Goal: Task Accomplishment & Management: Complete application form

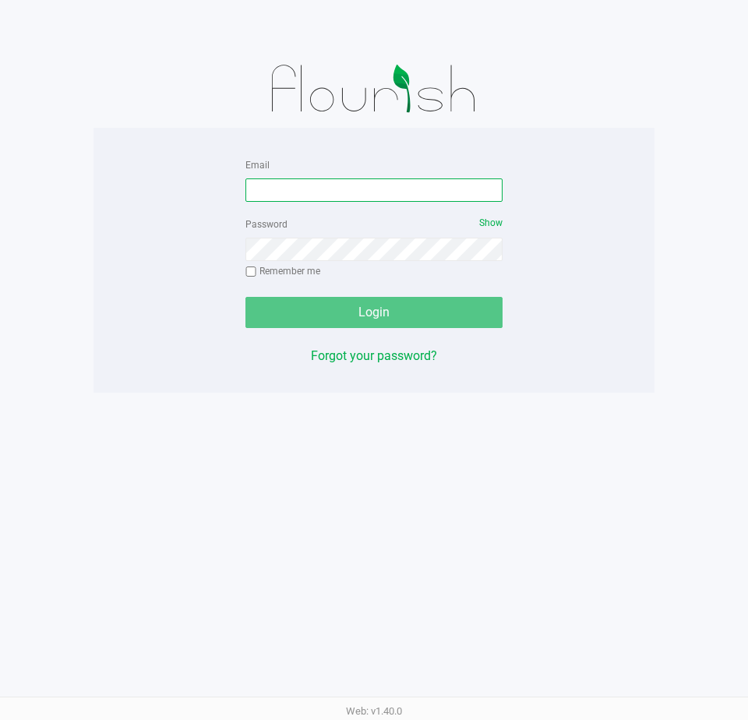
click at [300, 194] on input "Email" at bounding box center [374, 189] width 257 height 23
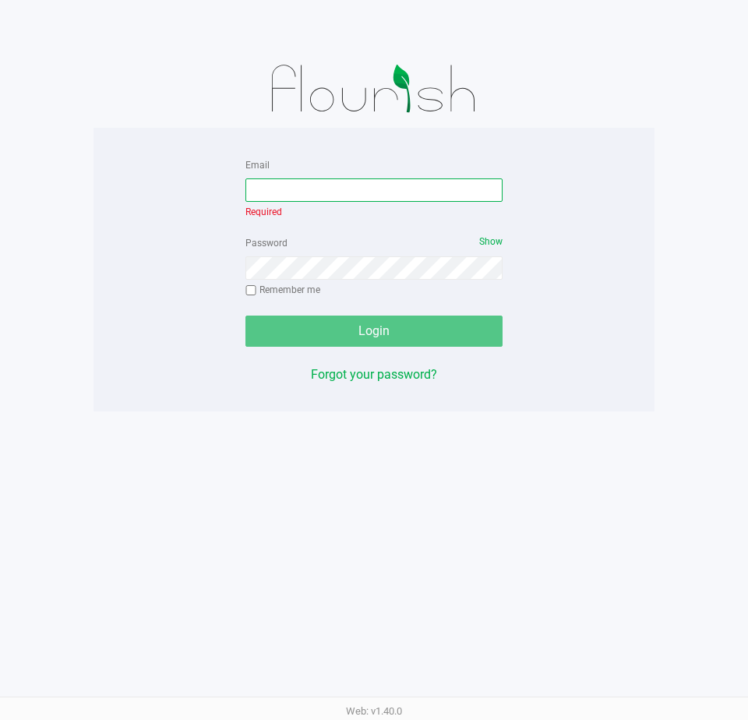
drag, startPoint x: 326, startPoint y: 194, endPoint x: 320, endPoint y: 187, distance: 8.9
click at [326, 194] on input "Email" at bounding box center [374, 189] width 257 height 23
type input "t"
click at [185, 80] on div at bounding box center [374, 89] width 561 height 78
click at [588, 88] on div at bounding box center [374, 89] width 561 height 78
